Goal: Information Seeking & Learning: Check status

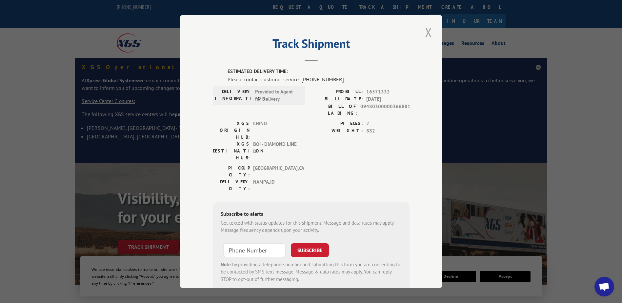
scroll to position [336, 0]
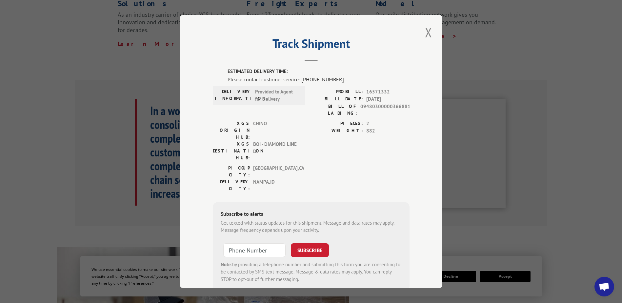
click at [425, 36] on button "Close modal" at bounding box center [428, 32] width 11 height 18
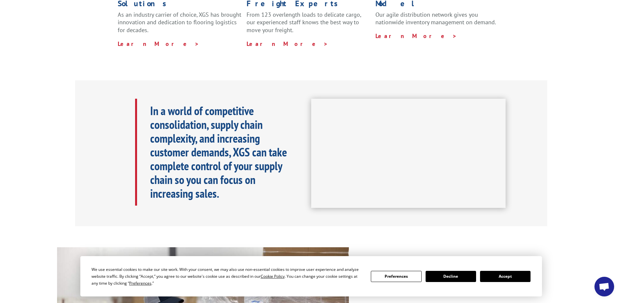
scroll to position [0, 0]
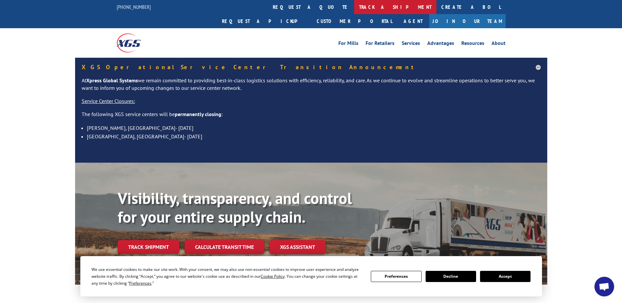
click at [354, 5] on link "track a shipment" at bounding box center [395, 7] width 82 height 14
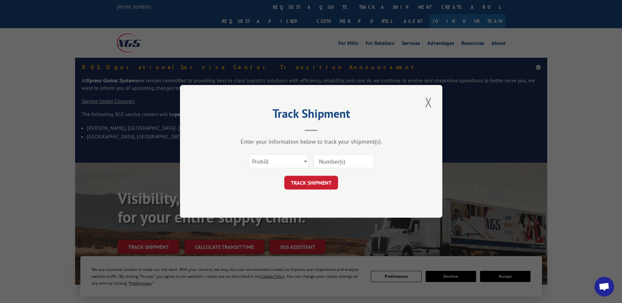
click at [349, 161] on input at bounding box center [343, 162] width 60 height 14
paste input "16999070"
type input "16999070"
click button "TRACK SHIPMENT" at bounding box center [311, 183] width 54 height 14
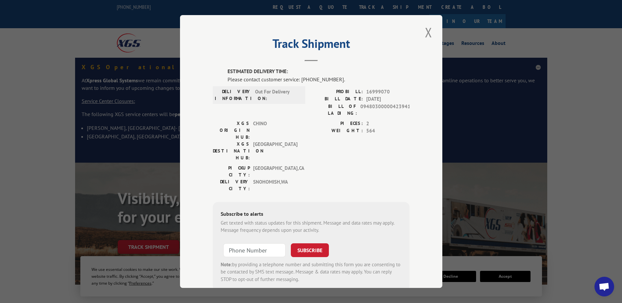
drag, startPoint x: 427, startPoint y: 35, endPoint x: 419, endPoint y: 32, distance: 7.7
click at [426, 35] on button "Close modal" at bounding box center [428, 32] width 11 height 18
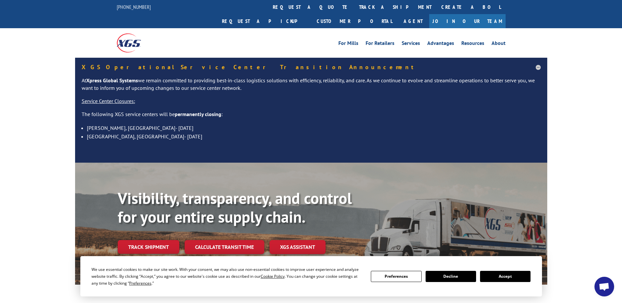
drag, startPoint x: 285, startPoint y: 7, endPoint x: 287, endPoint y: 32, distance: 25.3
click at [354, 7] on link "track a shipment" at bounding box center [395, 7] width 82 height 14
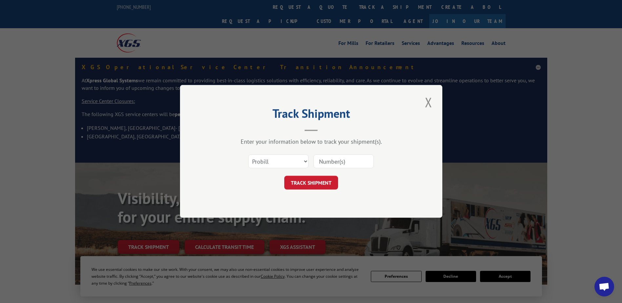
drag, startPoint x: 348, startPoint y: 159, endPoint x: 346, endPoint y: 156, distance: 4.0
click at [347, 158] on input at bounding box center [343, 162] width 60 height 14
paste input "16999088"
type input "16999088"
click button "TRACK SHIPMENT" at bounding box center [311, 183] width 54 height 14
